Goal: Information Seeking & Learning: Learn about a topic

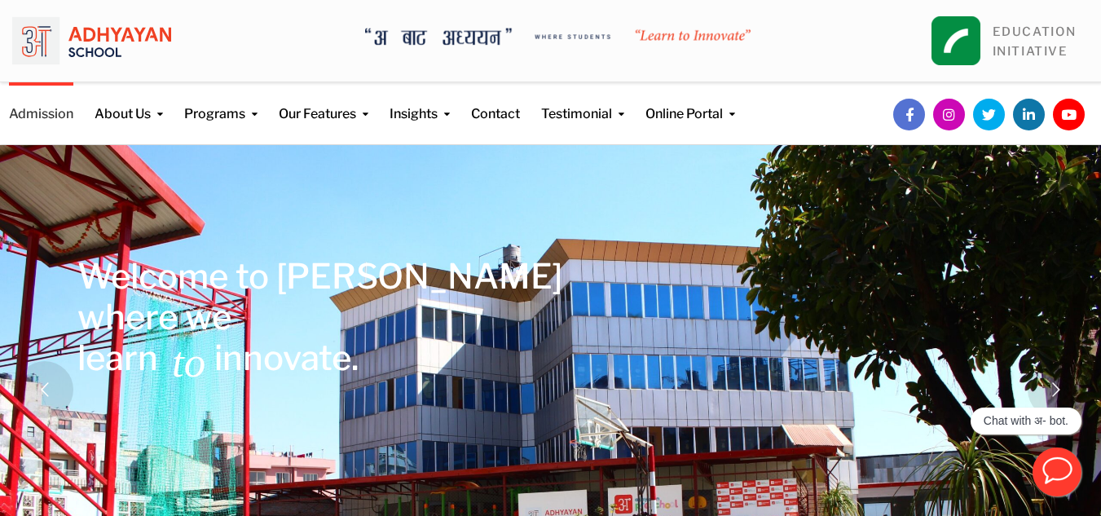
click at [42, 118] on link "Admission" at bounding box center [41, 103] width 64 height 42
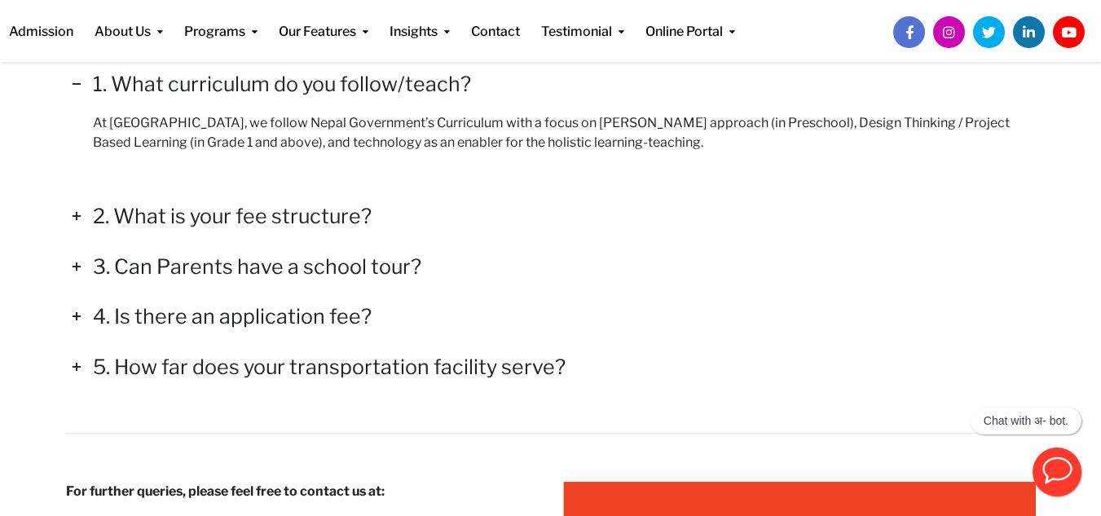
scroll to position [2400, 0]
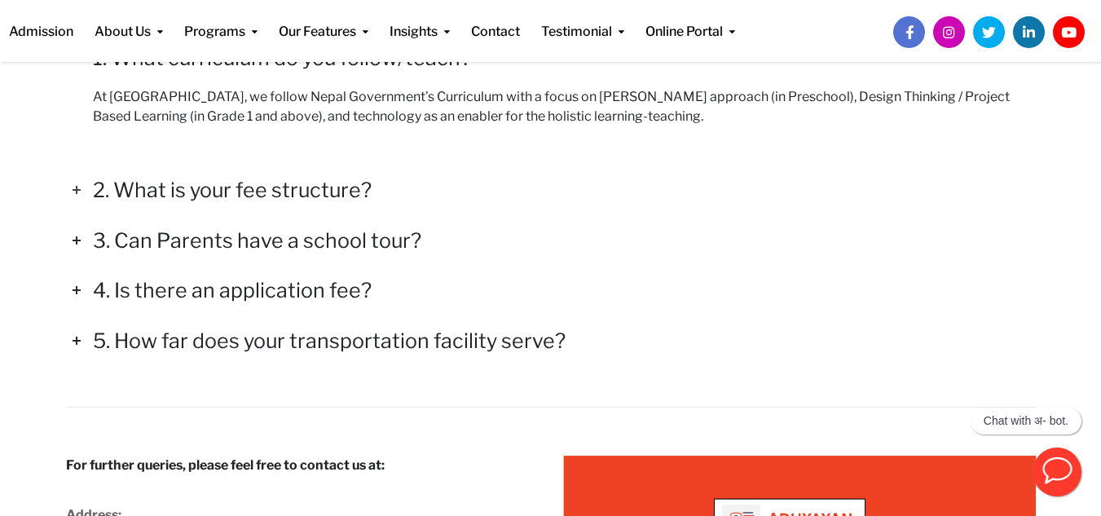
click at [354, 195] on h4 "2. What is your fee structure?" at bounding box center [232, 190] width 279 height 24
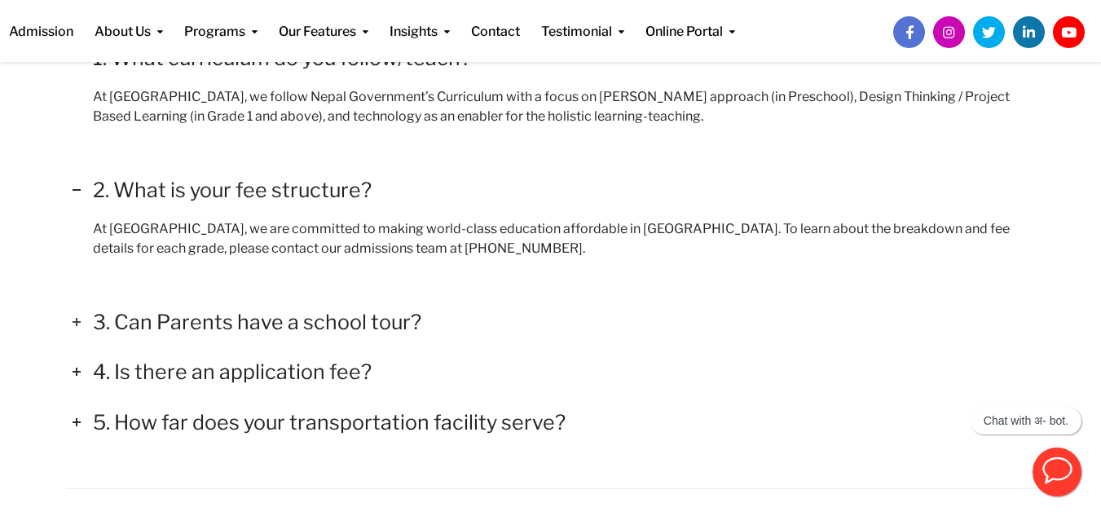
click at [351, 315] on h4 "3. Can Parents have a school tour?" at bounding box center [257, 322] width 328 height 24
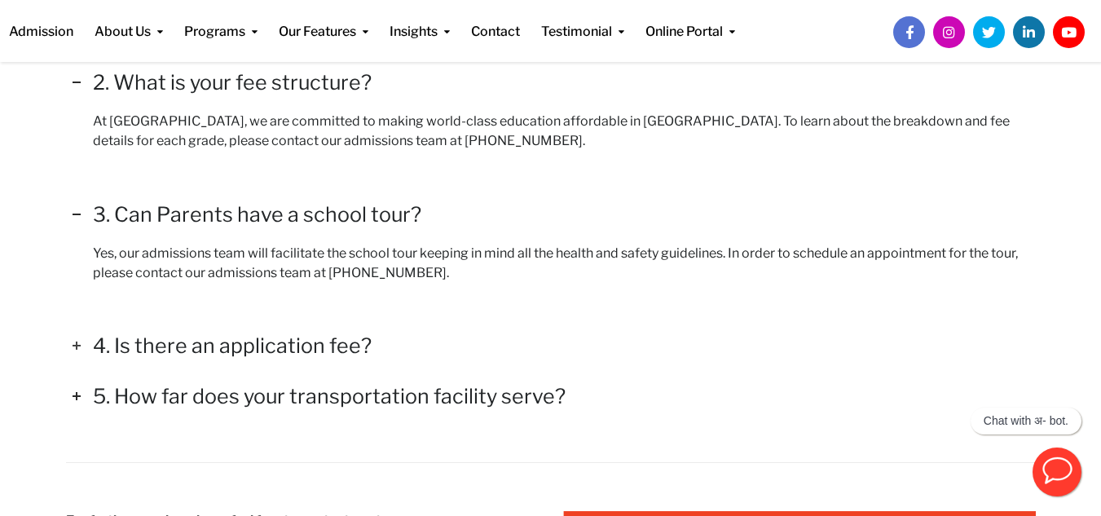
scroll to position [2563, 0]
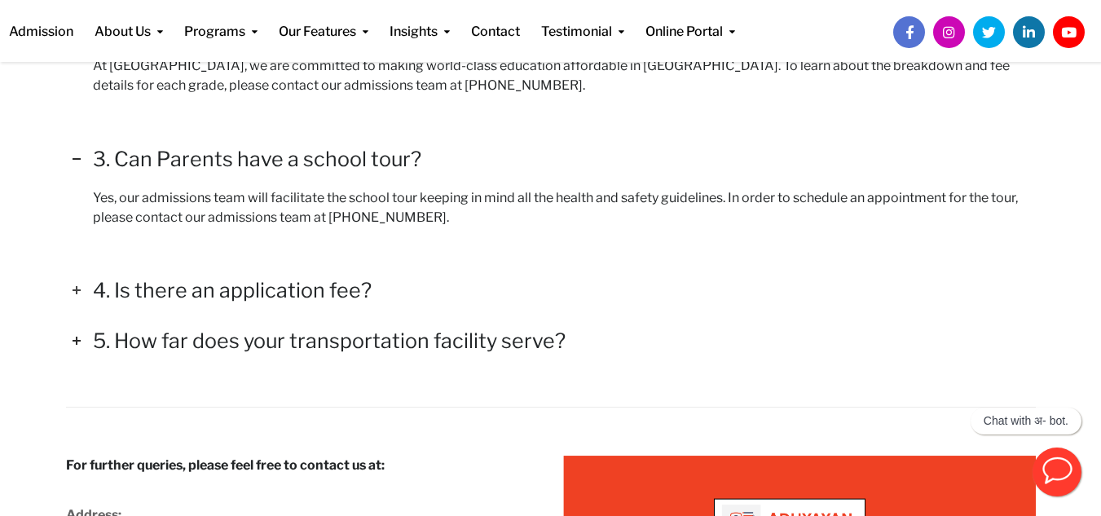
click at [325, 290] on h4 "4. Is there an application fee?" at bounding box center [232, 290] width 279 height 24
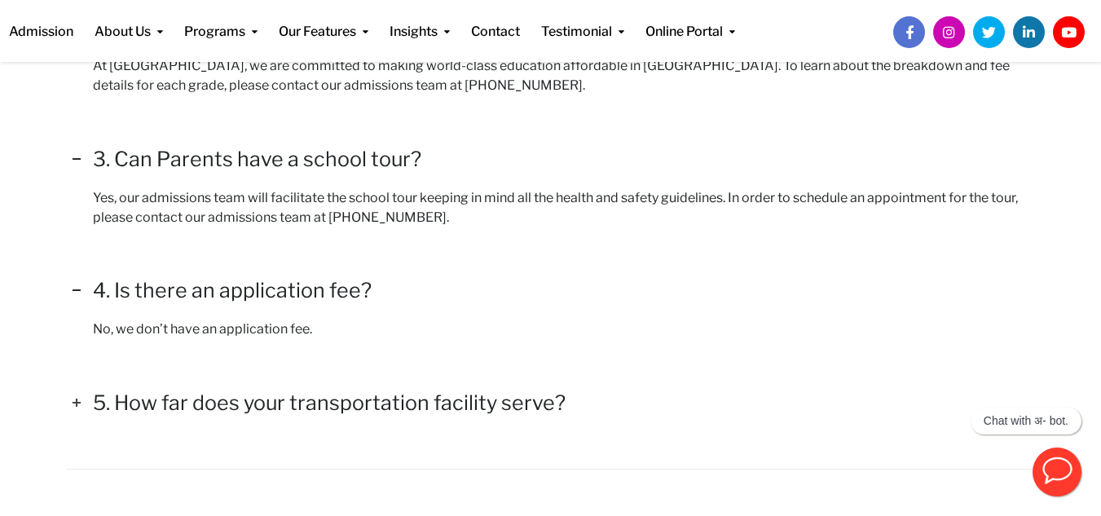
click at [374, 397] on h4 "5. How far does your transportation facility serve?" at bounding box center [329, 402] width 473 height 24
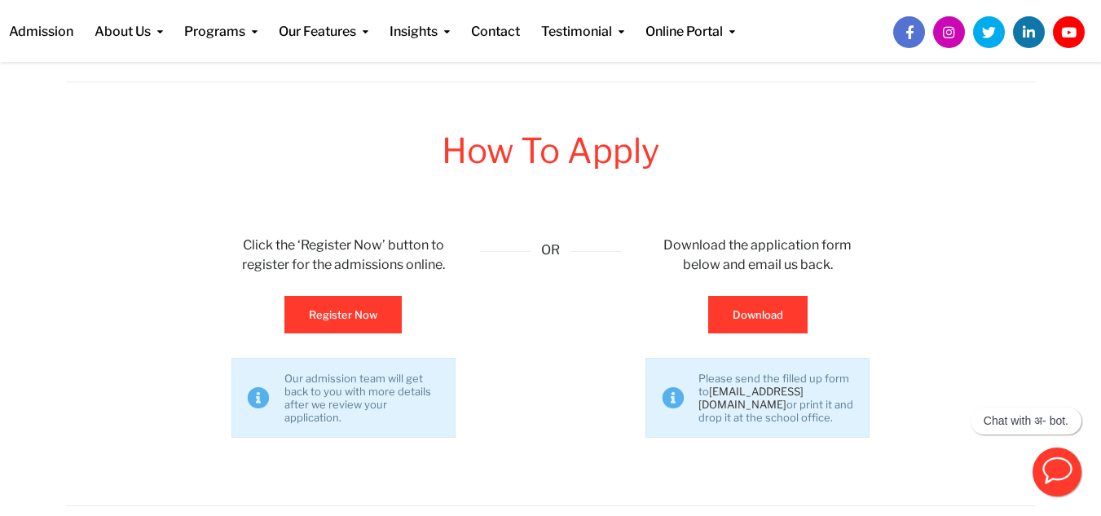
scroll to position [770, 0]
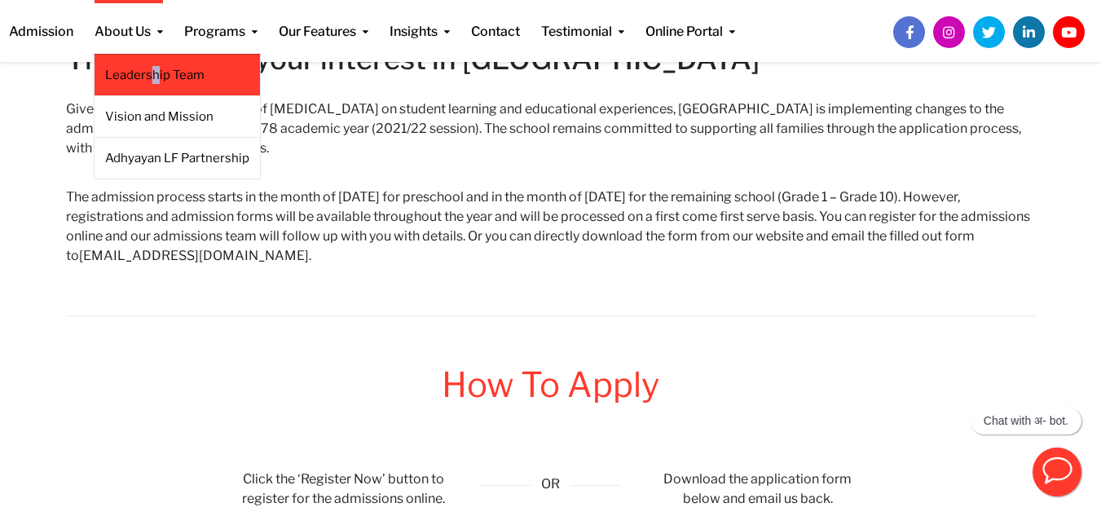
click at [155, 86] on li "Leadership Team" at bounding box center [177, 75] width 167 height 42
click at [173, 72] on link "Leadership Team" at bounding box center [177, 75] width 144 height 18
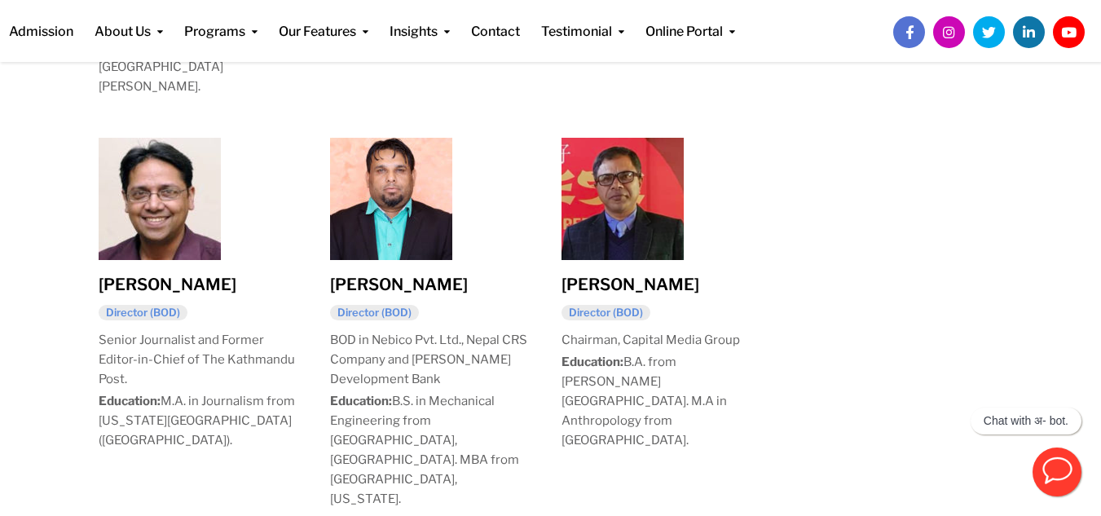
scroll to position [1175, 0]
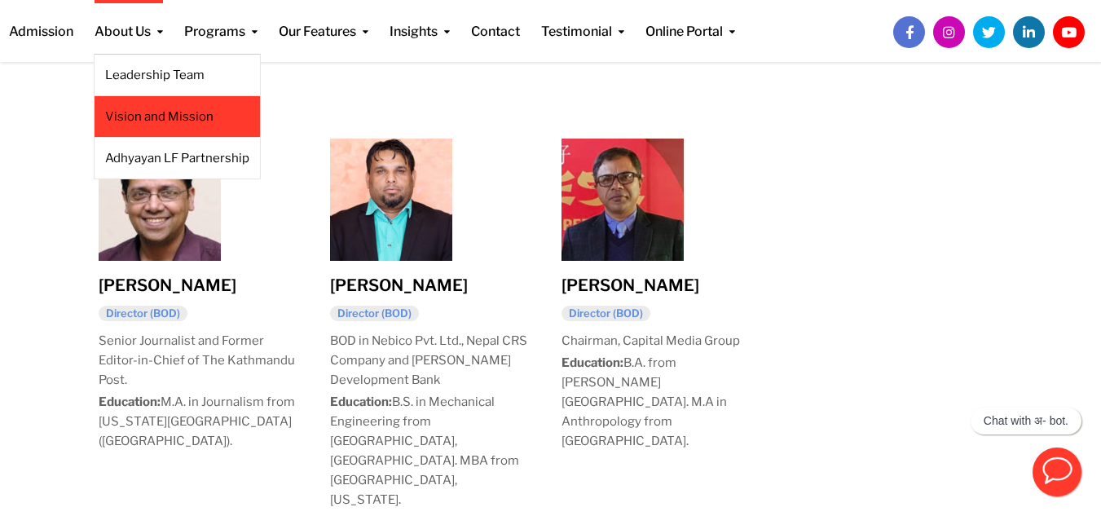
click at [148, 129] on li "Vision and Mission" at bounding box center [177, 117] width 167 height 42
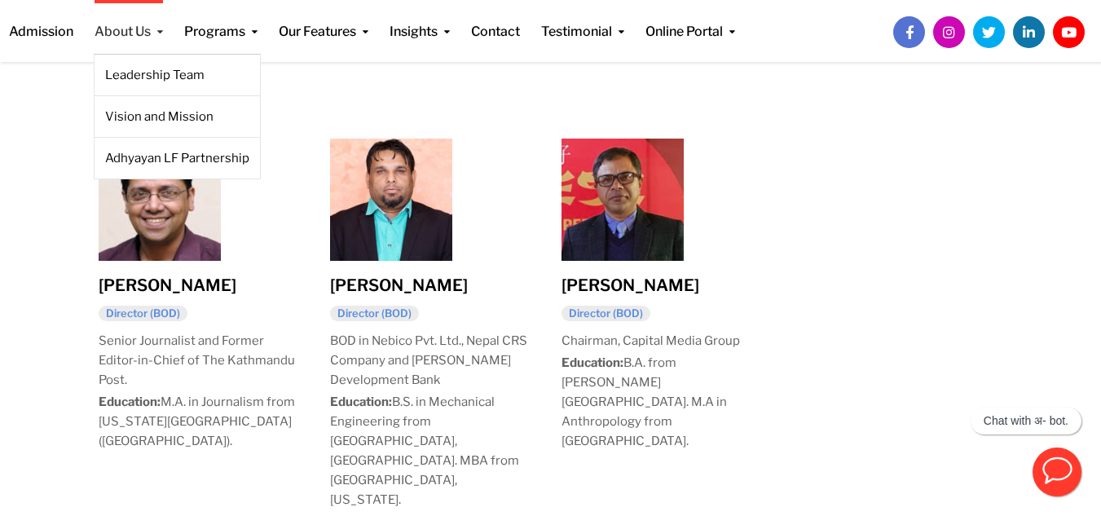
click at [121, 26] on link "About Us" at bounding box center [129, 21] width 68 height 42
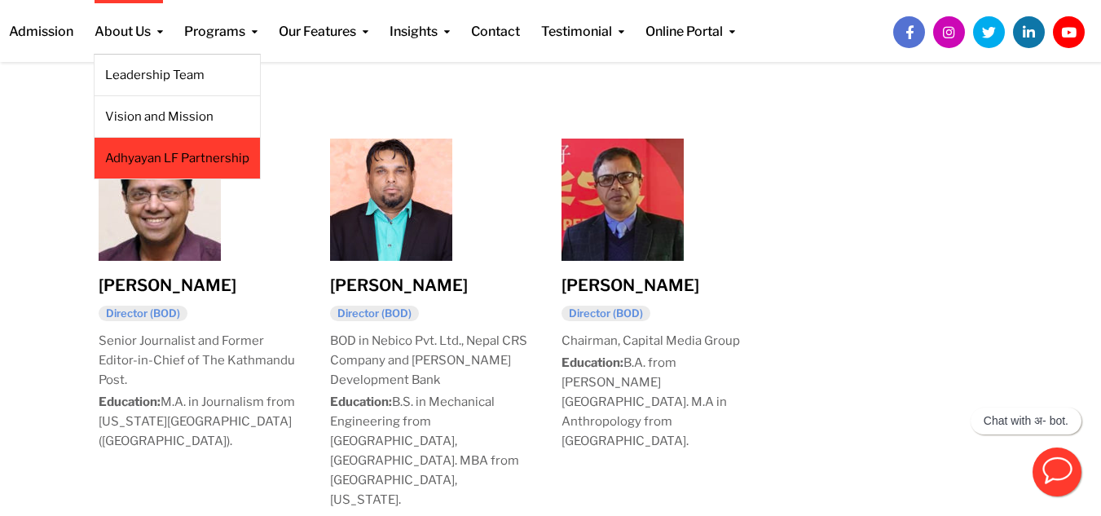
click at [165, 161] on link "Adhyayan LF Partnership" at bounding box center [177, 158] width 144 height 18
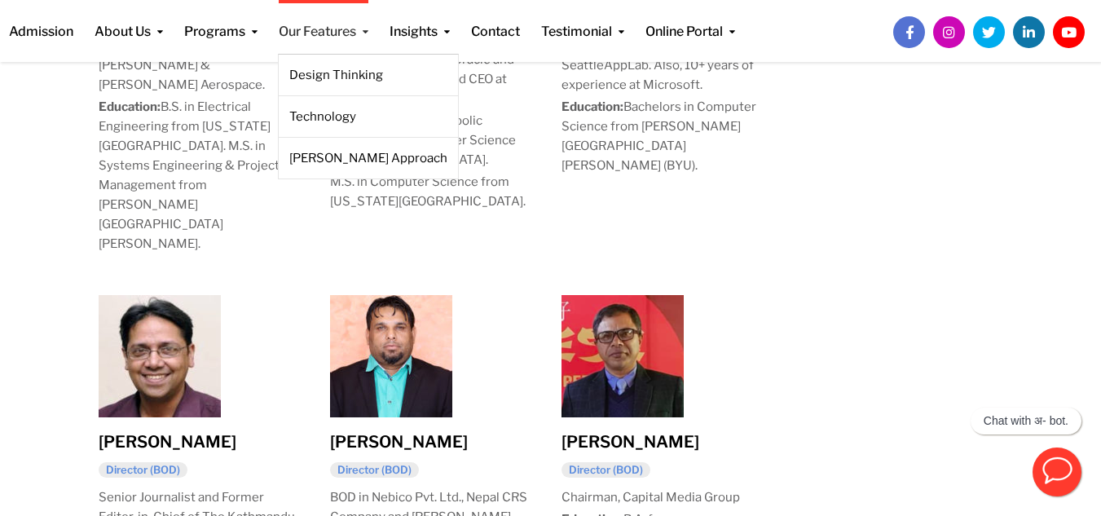
scroll to position [1012, 0]
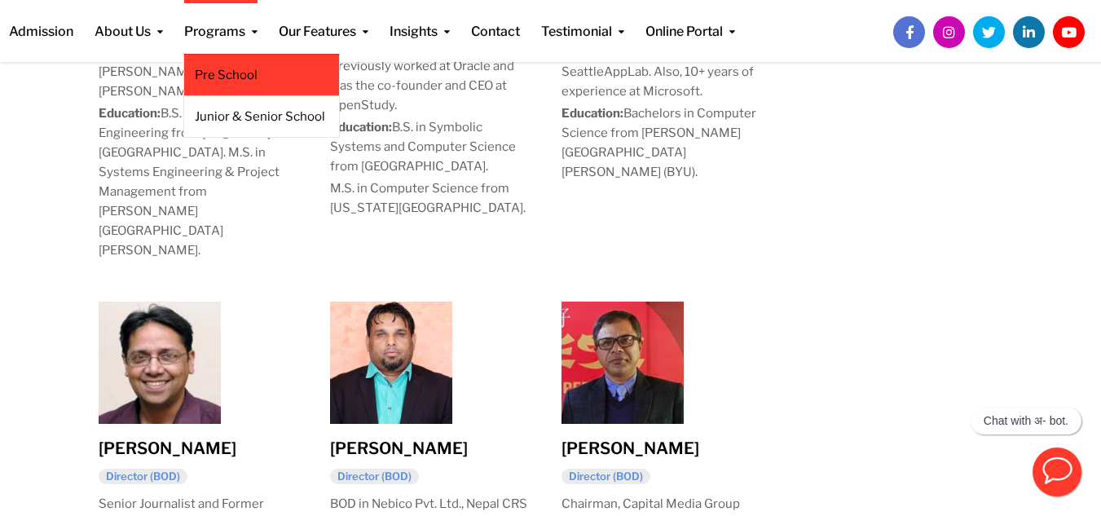
click at [259, 85] on li "Pre School" at bounding box center [261, 75] width 156 height 42
click at [260, 80] on link "Pre School" at bounding box center [262, 75] width 134 height 18
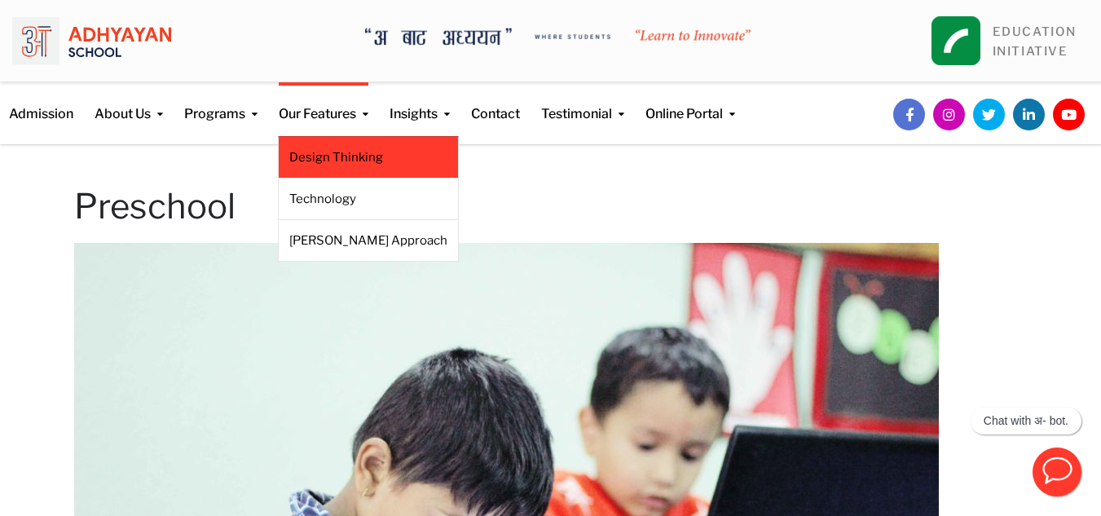
click at [342, 152] on link "Design Thinking" at bounding box center [368, 157] width 158 height 18
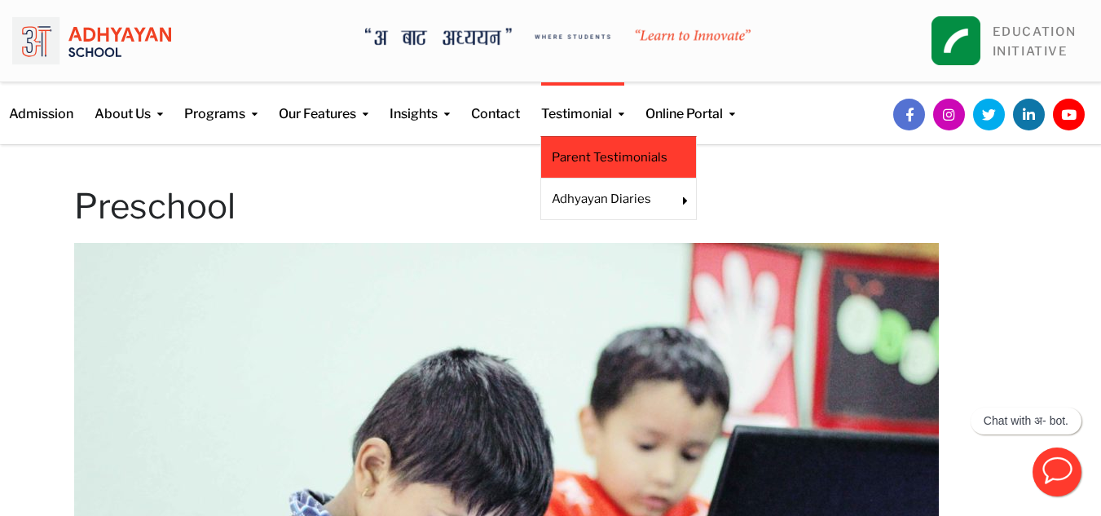
click at [599, 151] on link "Parent Testimonials" at bounding box center [619, 157] width 134 height 18
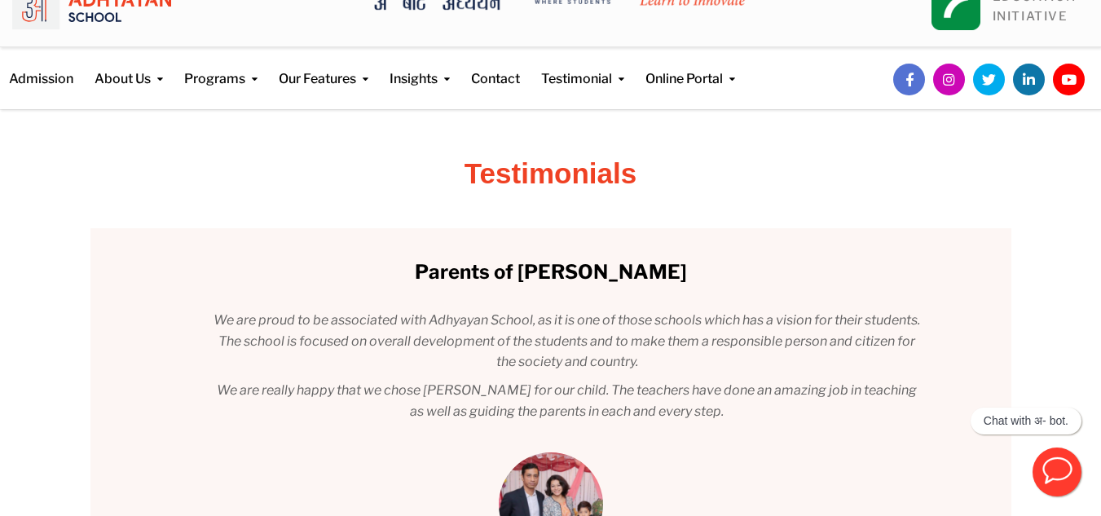
scroll to position [29, 0]
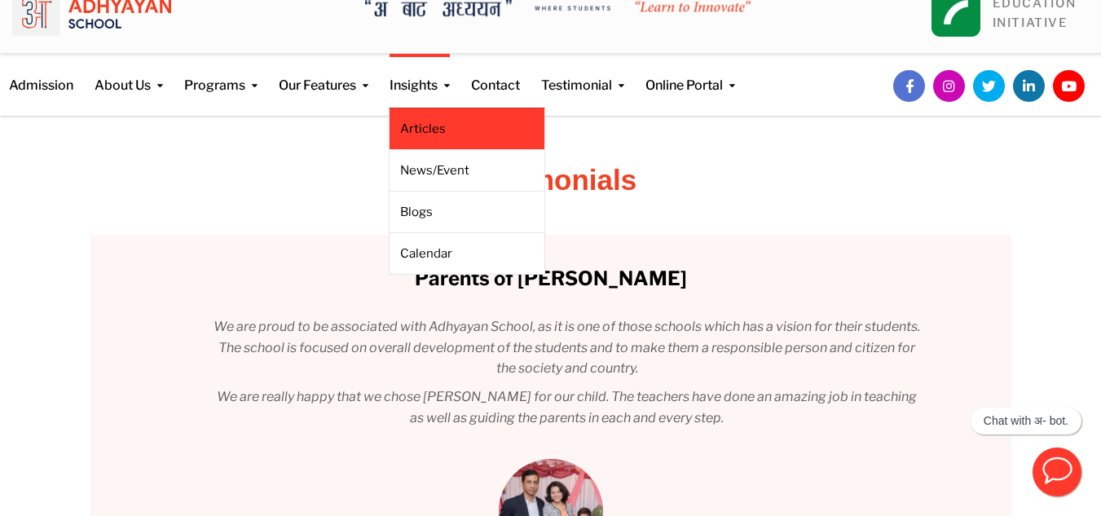
click at [471, 130] on link "Articles" at bounding box center [467, 129] width 134 height 18
